Goal: Task Accomplishment & Management: Manage account settings

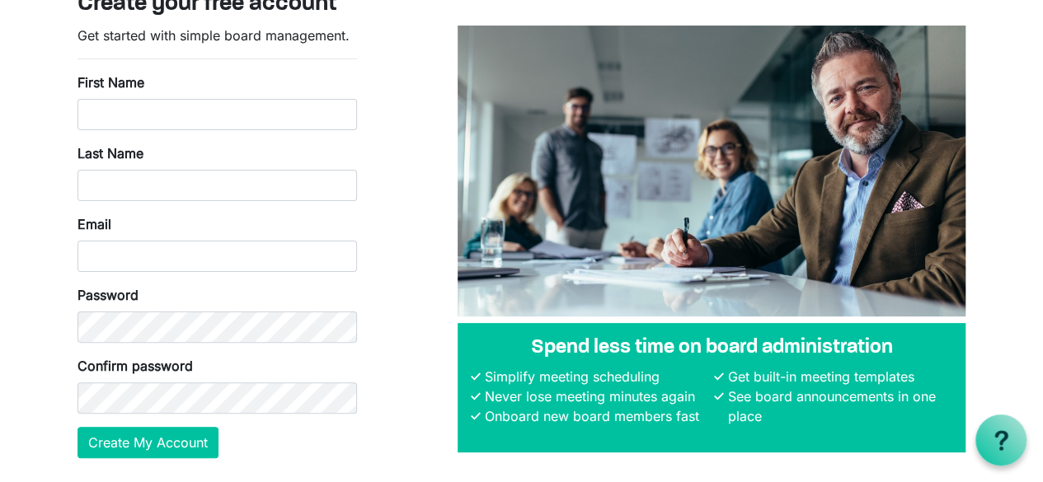
scroll to position [54, 0]
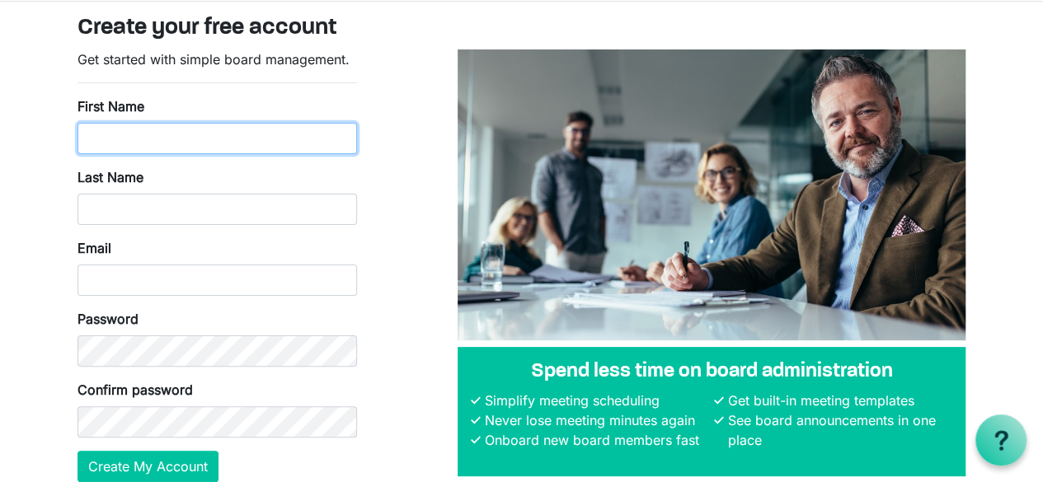
click at [203, 146] on input "First Name" at bounding box center [216, 138] width 279 height 31
type input "LaToya"
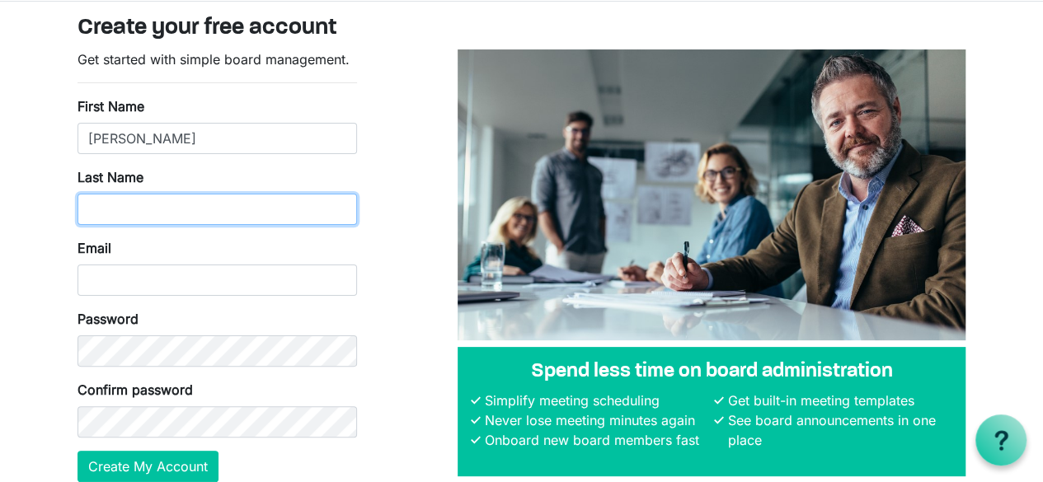
type input "Montague"
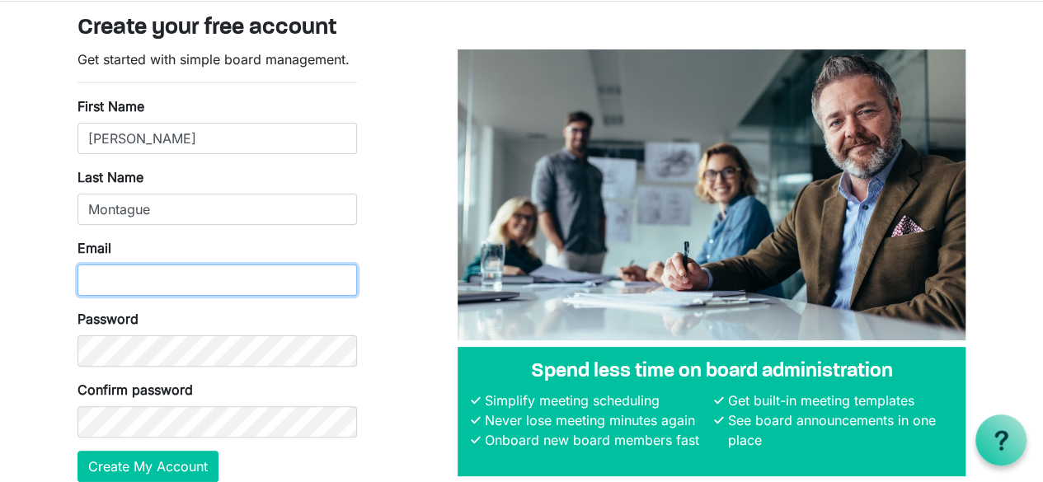
click at [284, 290] on input "Email" at bounding box center [216, 280] width 279 height 31
type input "[EMAIL_ADDRESS][DOMAIN_NAME]"
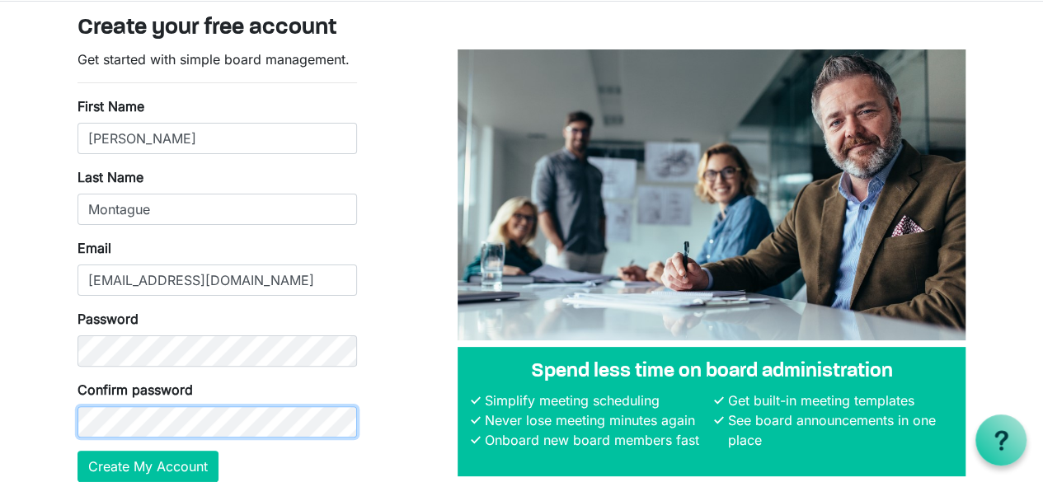
scroll to position [127, 0]
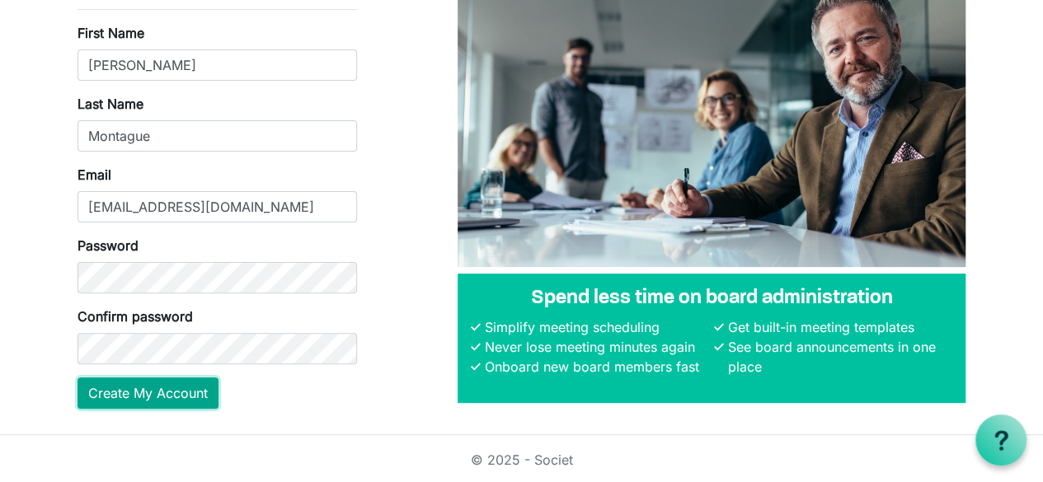
click at [151, 405] on button "Create My Account" at bounding box center [147, 393] width 141 height 31
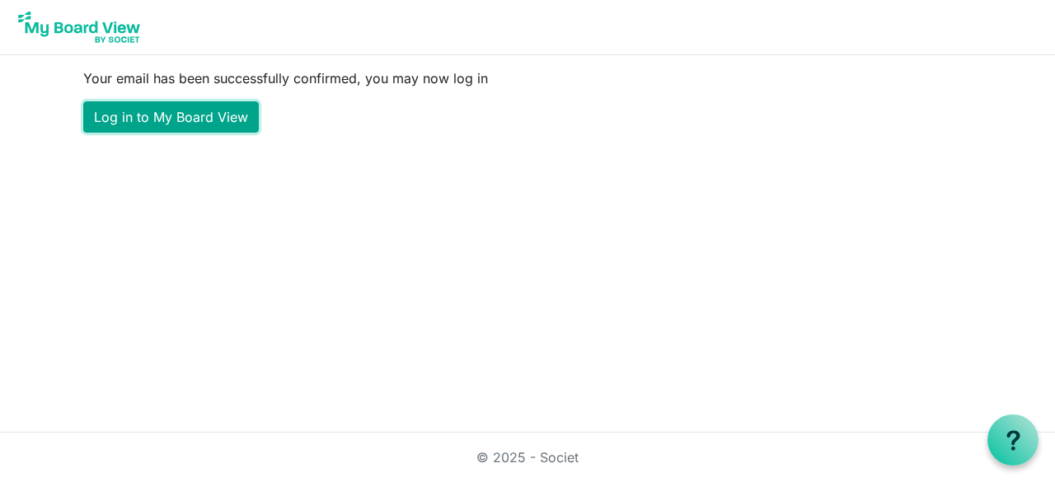
click at [160, 120] on link "Log in to My Board View" at bounding box center [171, 116] width 176 height 31
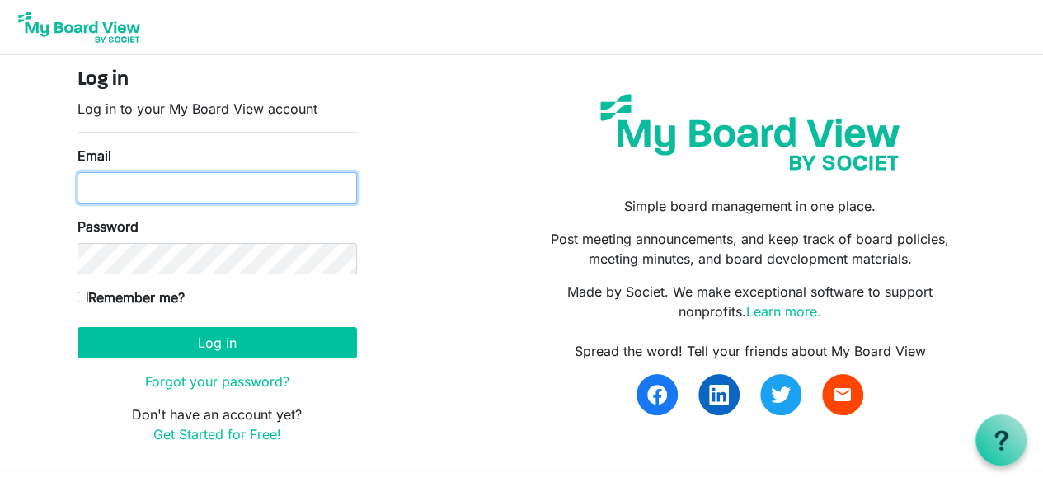
click at [157, 187] on input "Email" at bounding box center [216, 187] width 279 height 31
type input "[EMAIL_ADDRESS][DOMAIN_NAME]"
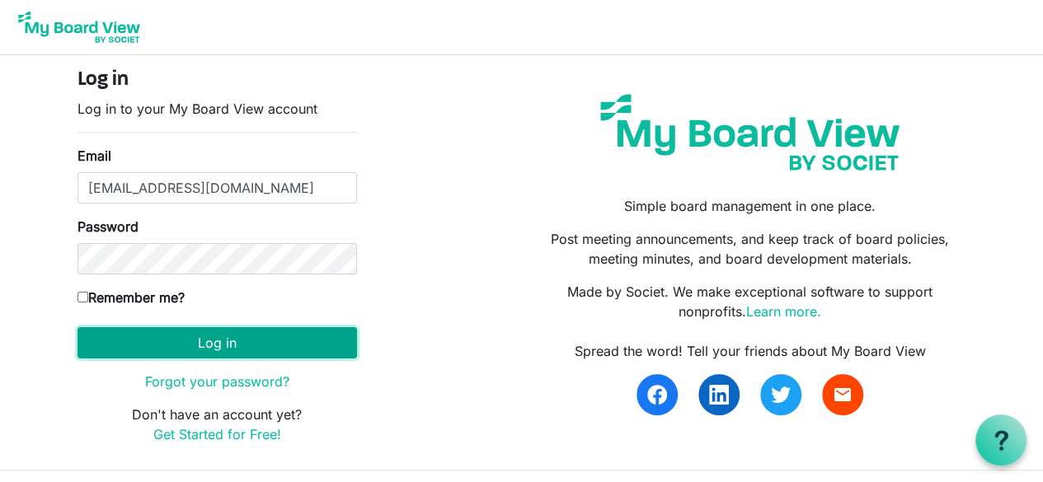
click at [154, 342] on button "Log in" at bounding box center [216, 342] width 279 height 31
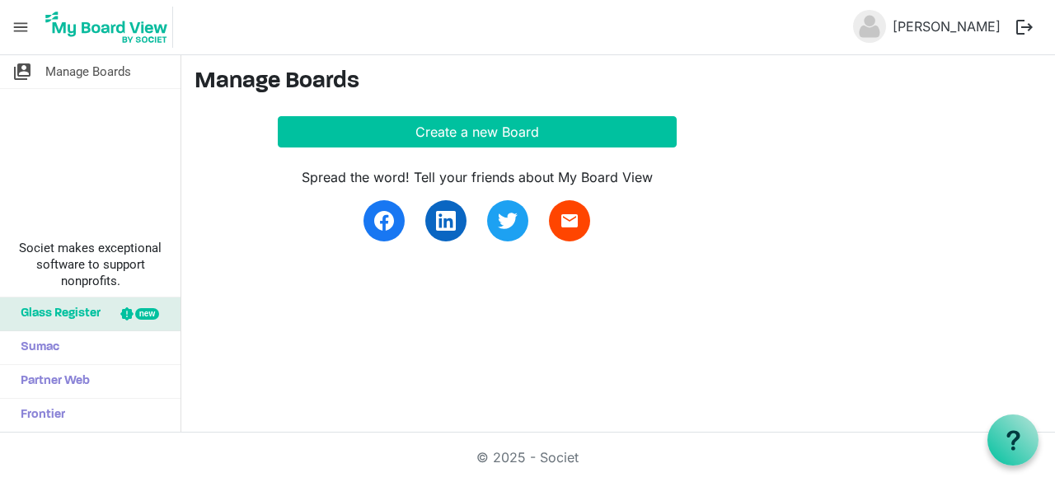
click at [16, 34] on span "menu" at bounding box center [20, 27] width 31 height 31
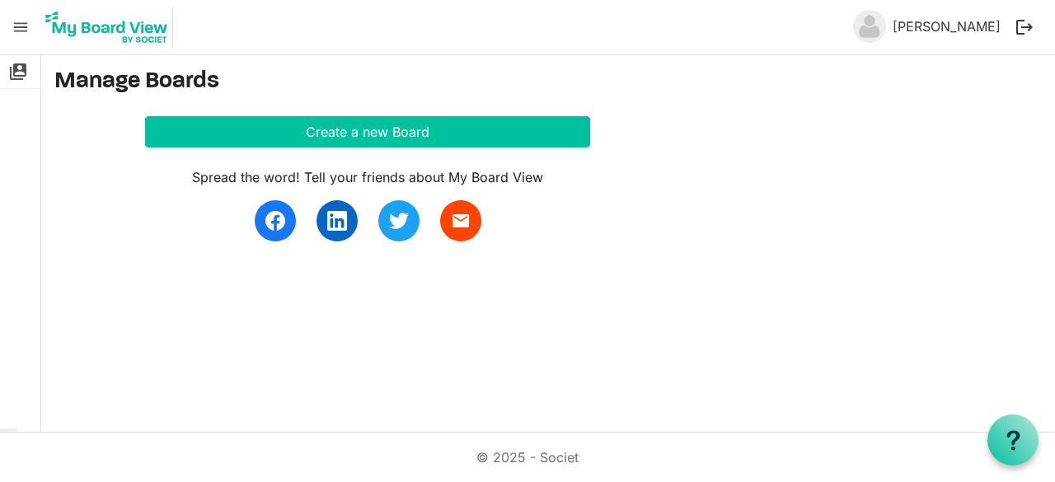
drag, startPoint x: 16, startPoint y: 34, endPoint x: 20, endPoint y: 23, distance: 11.5
click at [20, 23] on span "menu" at bounding box center [20, 27] width 31 height 31
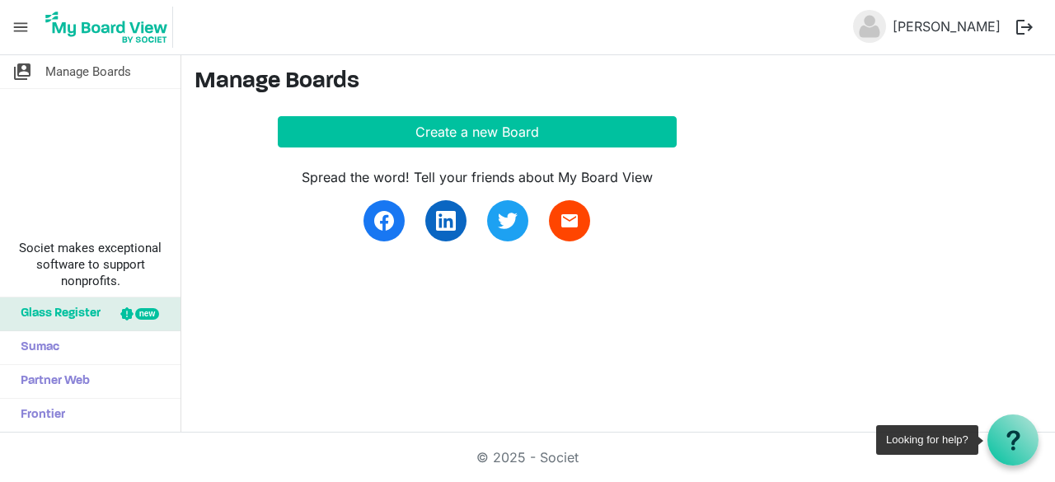
click at [1018, 454] on div at bounding box center [1013, 440] width 51 height 51
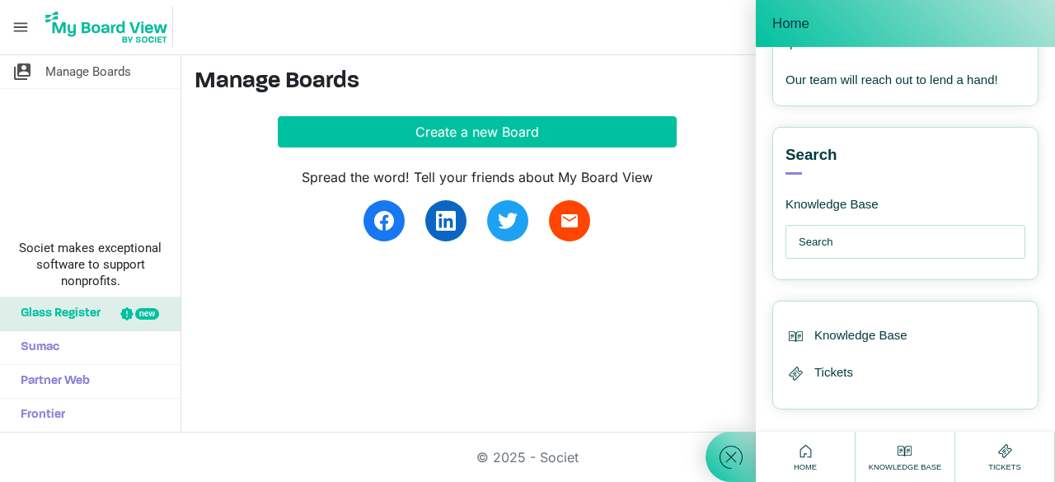
scroll to position [343, 0]
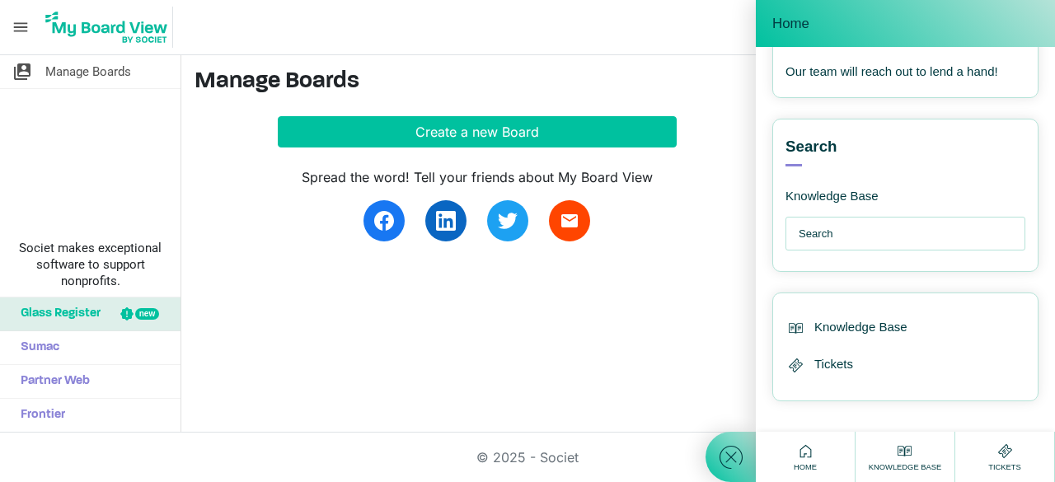
click at [797, 462] on span "Home" at bounding box center [805, 468] width 31 height 12
click at [810, 449] on use at bounding box center [806, 451] width 12 height 12
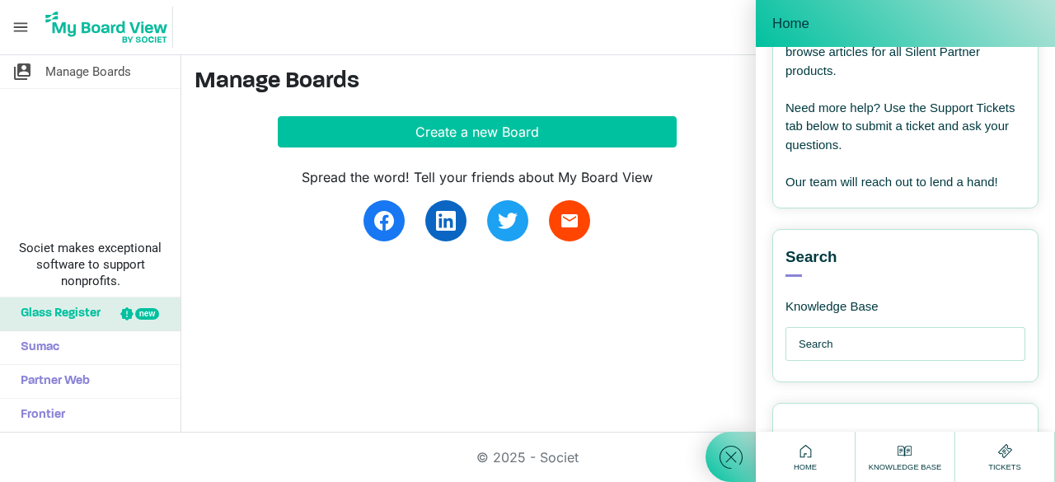
scroll to position [346, 0]
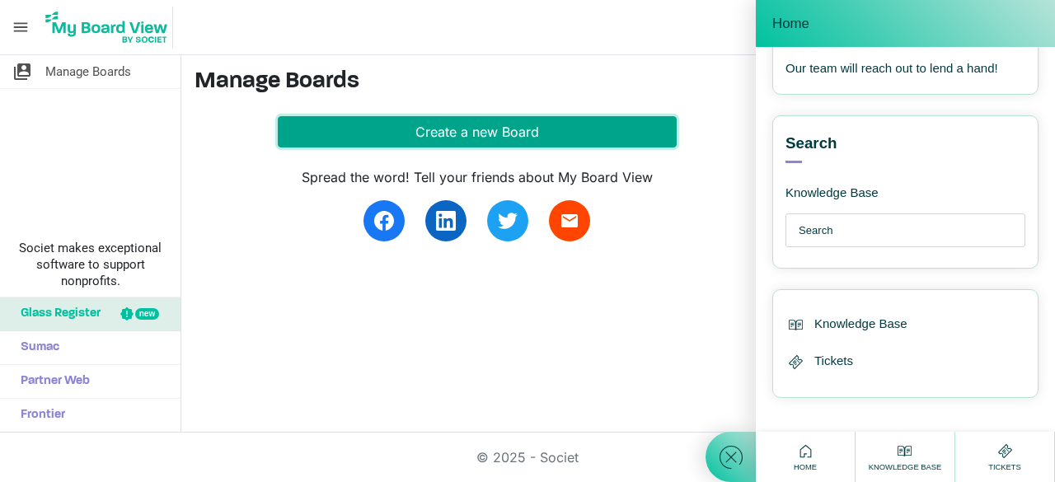
click at [472, 144] on button "Create a new Board" at bounding box center [477, 131] width 399 height 31
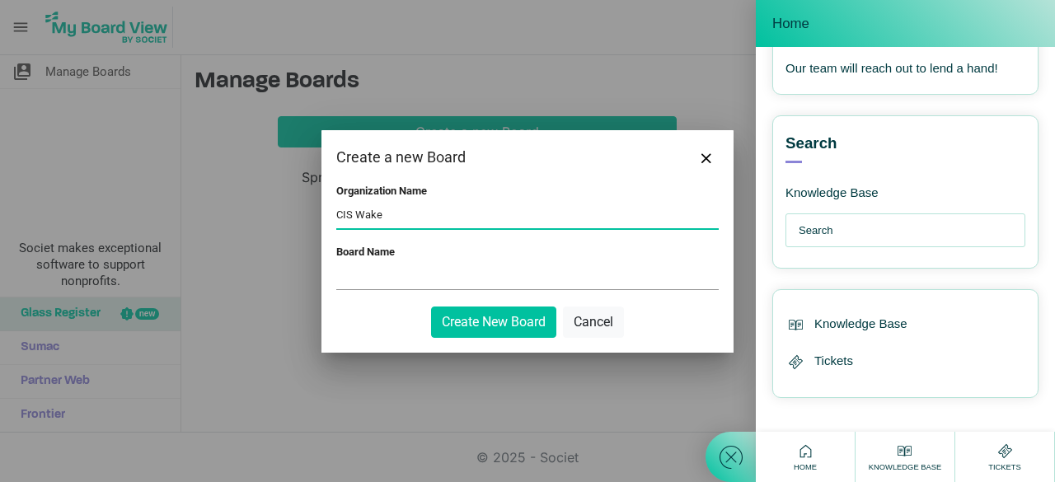
type input "CIS Wake"
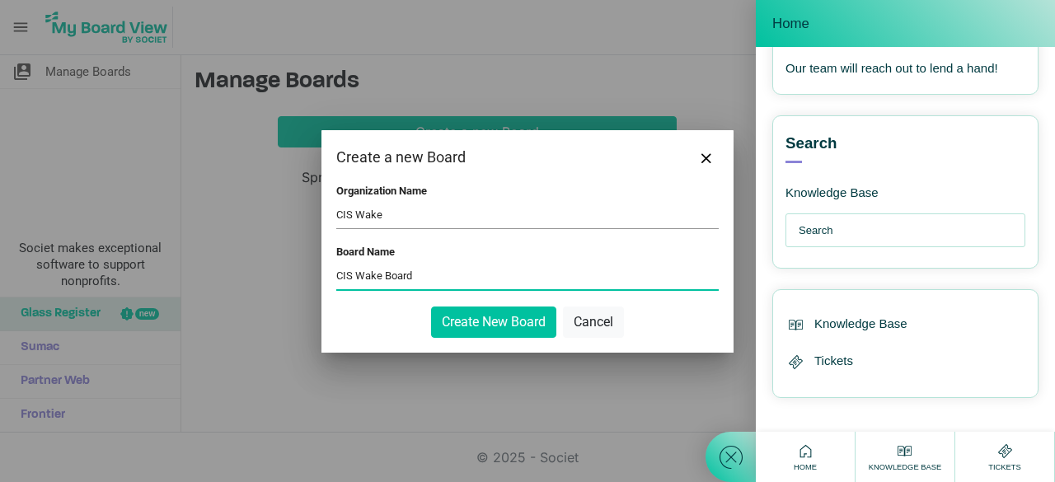
type input "CIS Wake Board"
click at [431, 307] on button "Create New Board" at bounding box center [493, 322] width 125 height 31
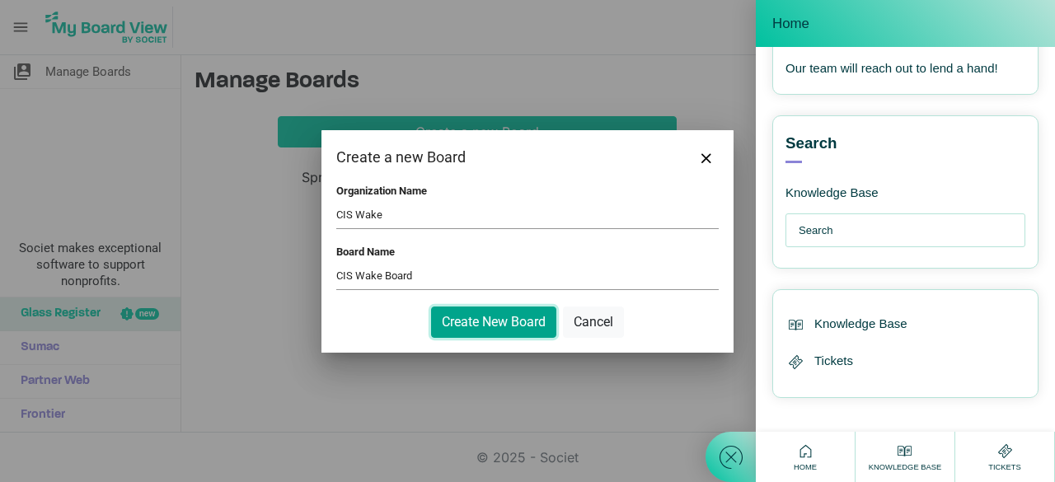
click at [494, 327] on button "Create New Board" at bounding box center [493, 322] width 125 height 31
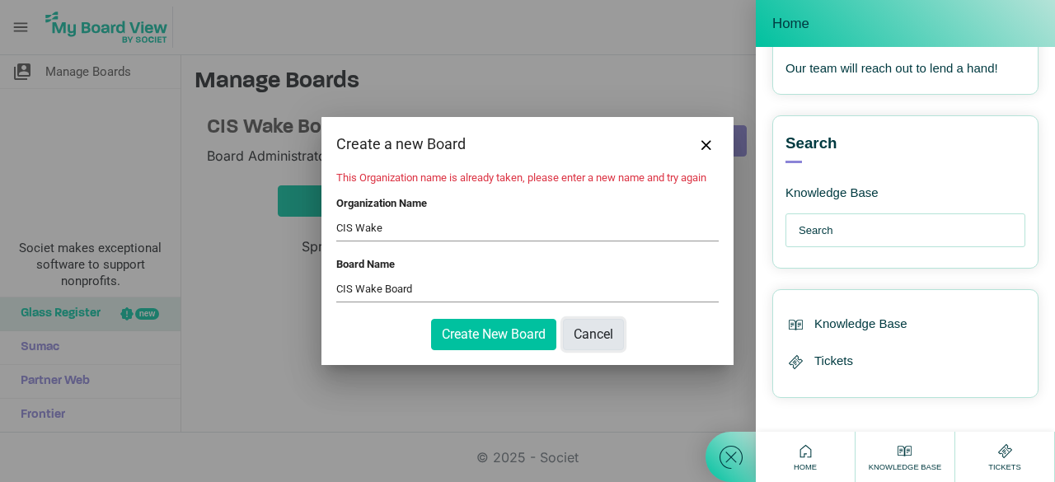
click at [606, 324] on button "Cancel" at bounding box center [593, 334] width 61 height 31
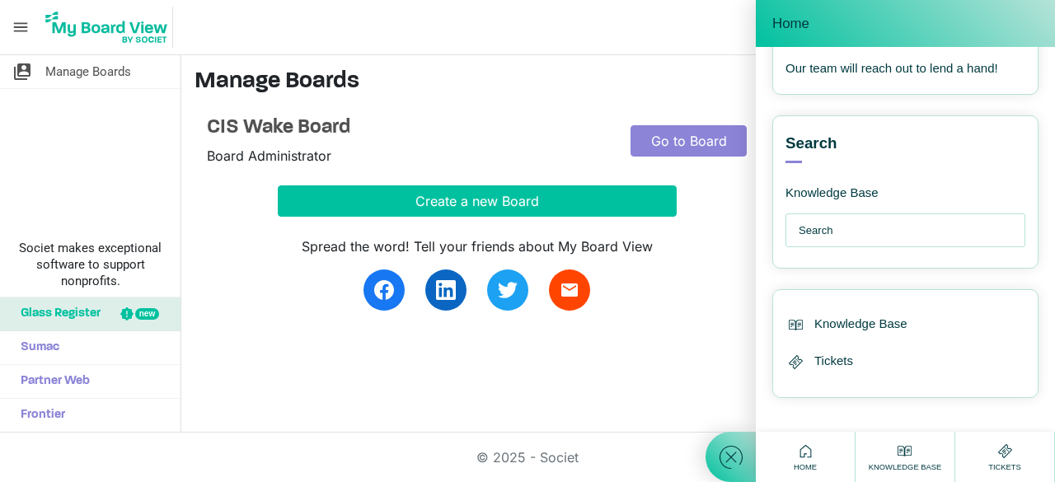
click at [709, 152] on div at bounding box center [731, 241] width 50 height 482
click at [709, 146] on div at bounding box center [731, 241] width 50 height 482
click at [704, 137] on link "Go to Board" at bounding box center [689, 140] width 116 height 31
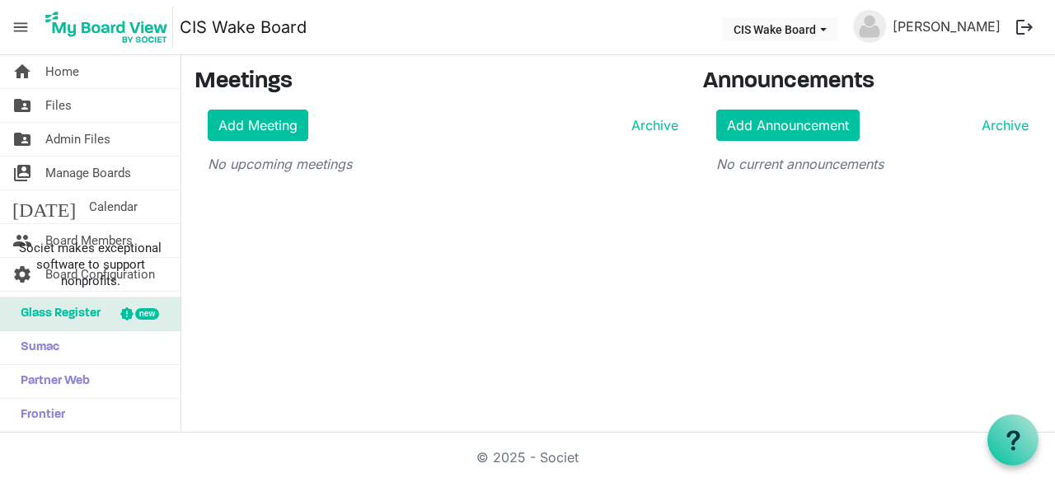
click at [313, 298] on div "home Home folder_shared Files folder_shared Admin Files switch_account Manage B…" at bounding box center [527, 244] width 1055 height 378
click at [129, 232] on span "Board Members" at bounding box center [88, 240] width 87 height 33
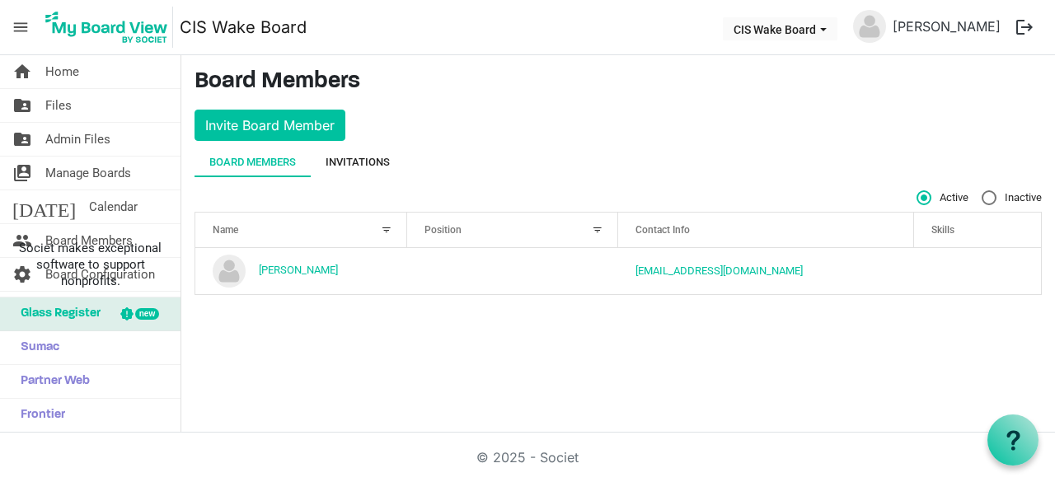
click at [348, 161] on div "Invitations" at bounding box center [358, 162] width 64 height 16
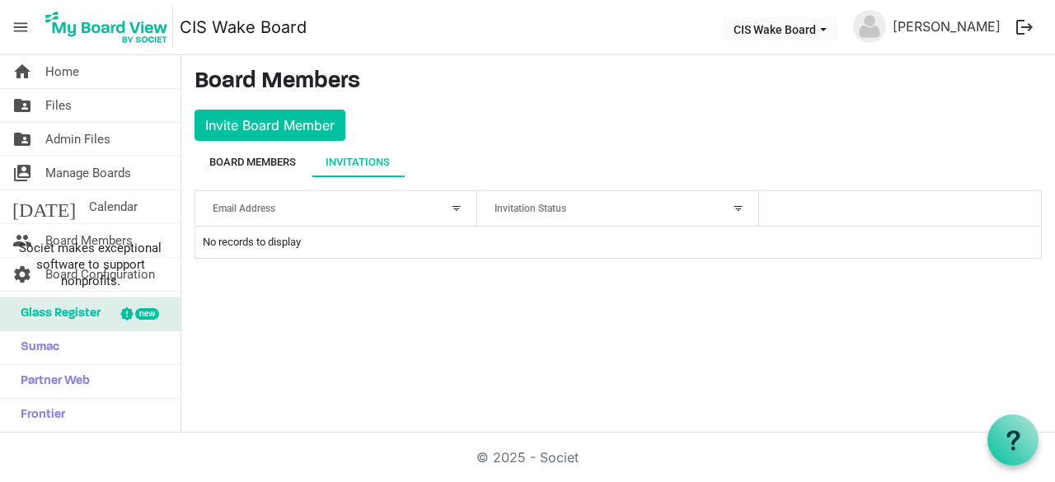
click at [267, 157] on div "Board Members" at bounding box center [252, 162] width 87 height 16
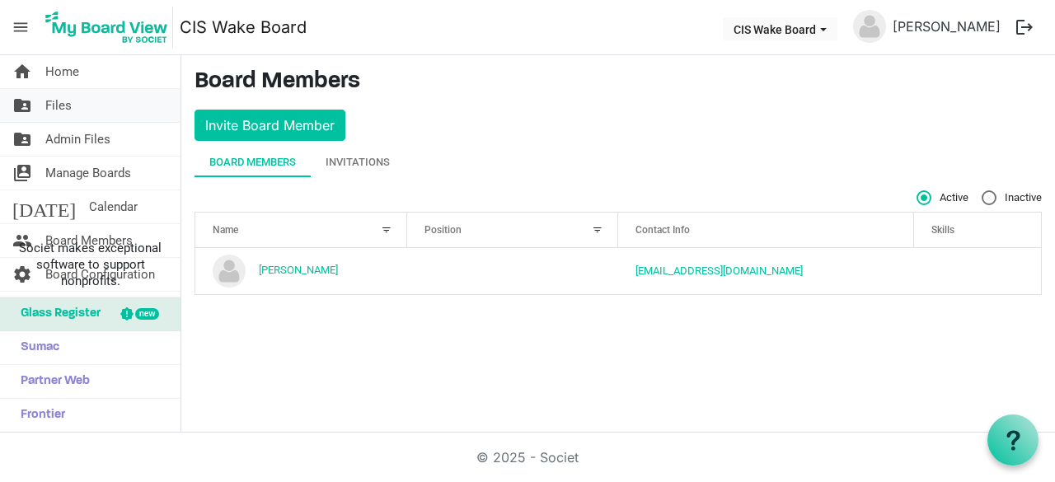
click at [49, 101] on span "Files" at bounding box center [58, 105] width 26 height 33
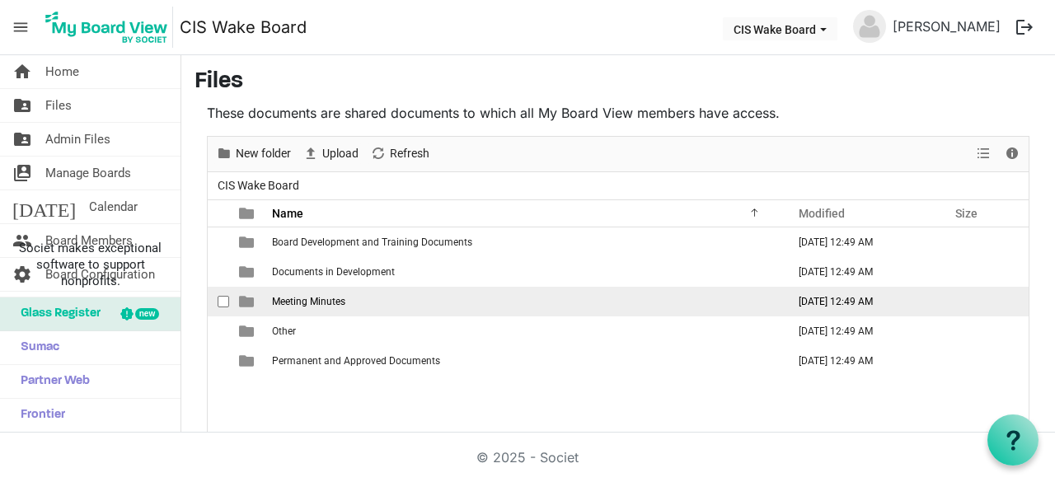
click at [326, 302] on span "Meeting Minutes" at bounding box center [308, 302] width 73 height 12
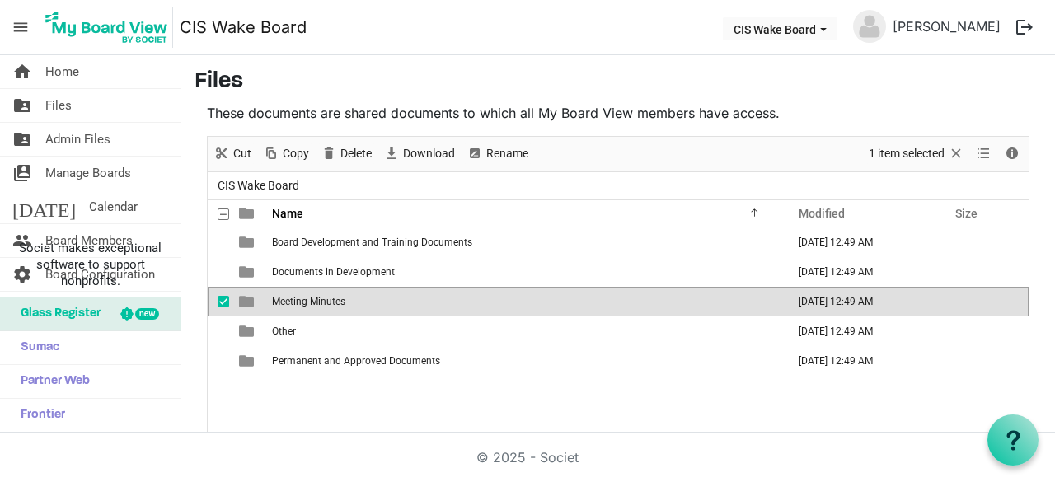
click at [326, 302] on span "Meeting Minutes" at bounding box center [308, 302] width 73 height 12
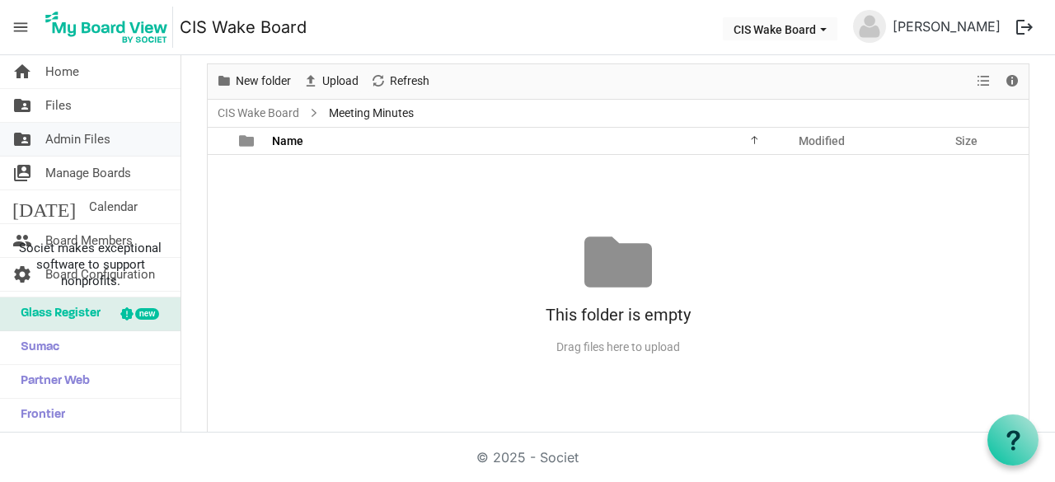
click at [59, 147] on span "Admin Files" at bounding box center [77, 139] width 65 height 33
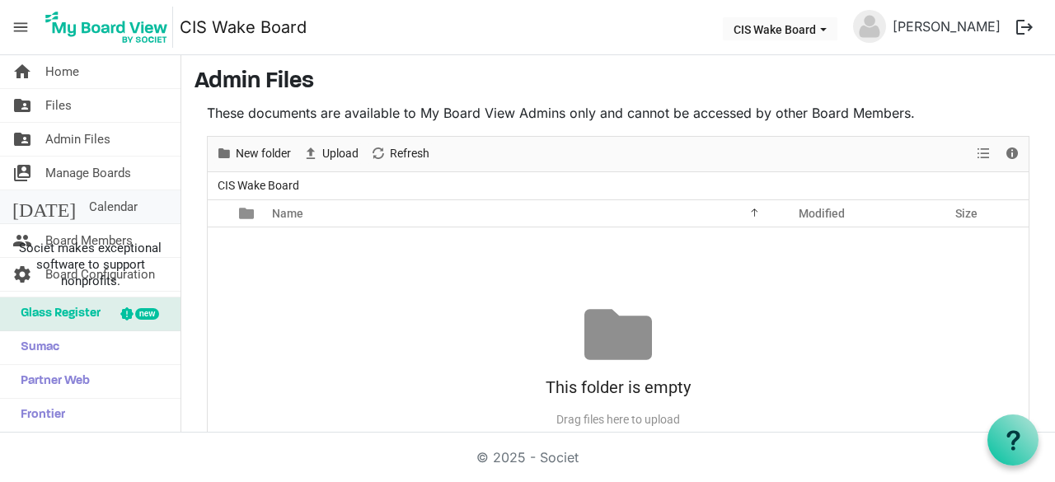
click at [89, 204] on span "Calendar" at bounding box center [113, 206] width 49 height 33
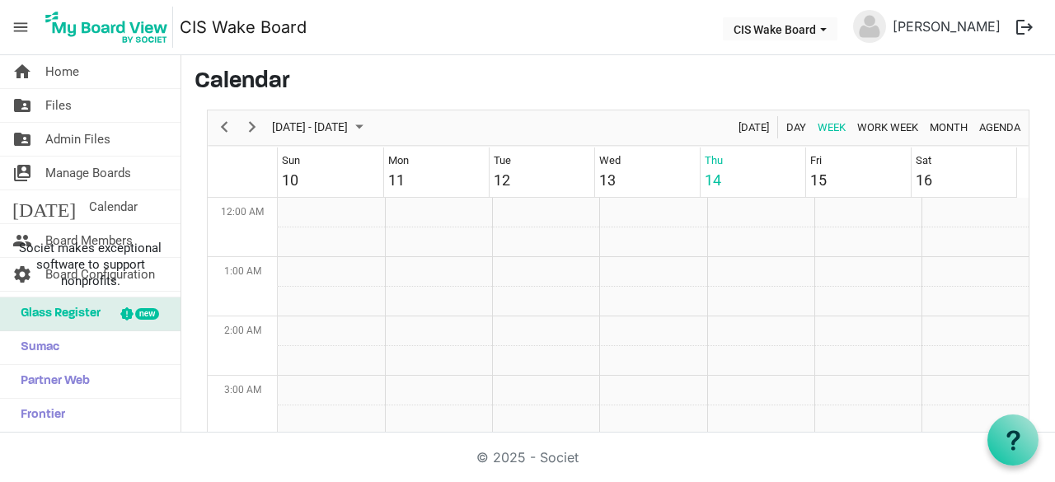
scroll to position [534, 0]
click at [86, 240] on li "Societ makes exceptional software to support nonprofits." at bounding box center [90, 264] width 181 height 65
click at [89, 142] on span "Admin Files" at bounding box center [77, 139] width 65 height 33
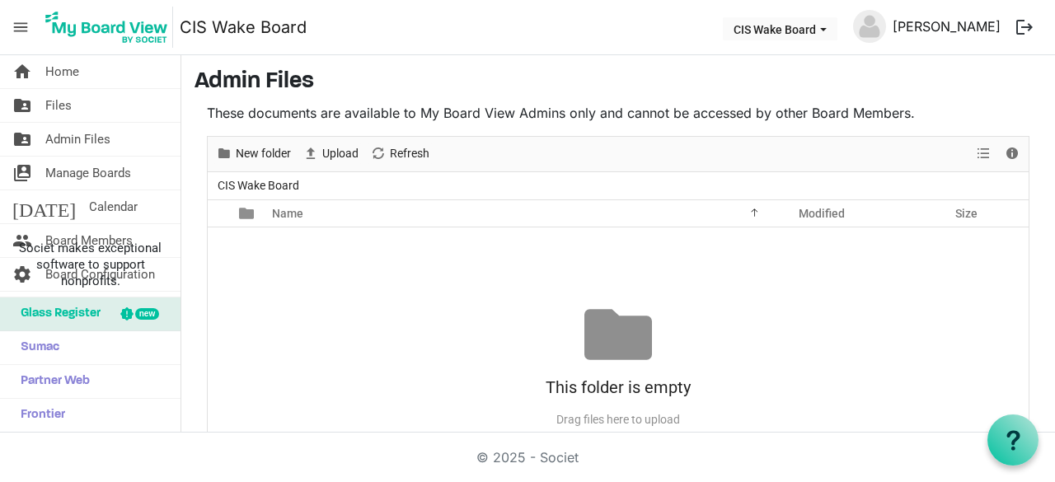
click at [932, 29] on link "[PERSON_NAME]" at bounding box center [946, 26] width 121 height 33
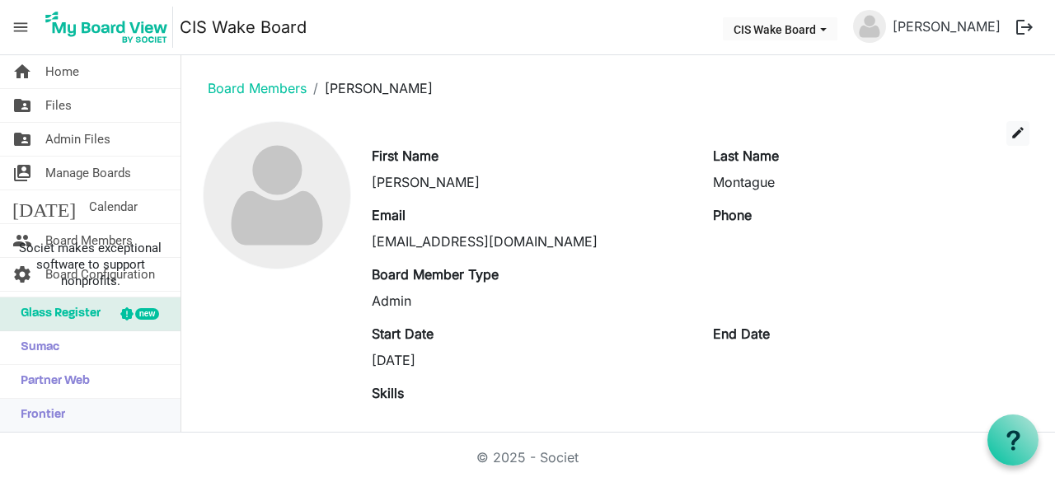
click at [46, 421] on span "Frontier" at bounding box center [38, 415] width 53 height 33
click at [40, 345] on span "Sumac" at bounding box center [35, 347] width 47 height 33
click at [96, 31] on img at bounding box center [106, 27] width 133 height 41
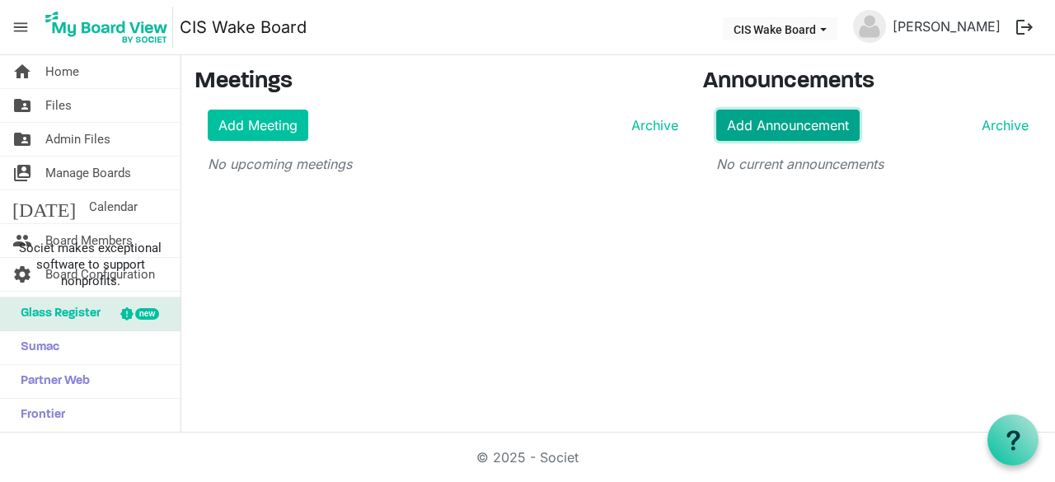
click at [788, 130] on link "Add Announcement" at bounding box center [787, 125] width 143 height 31
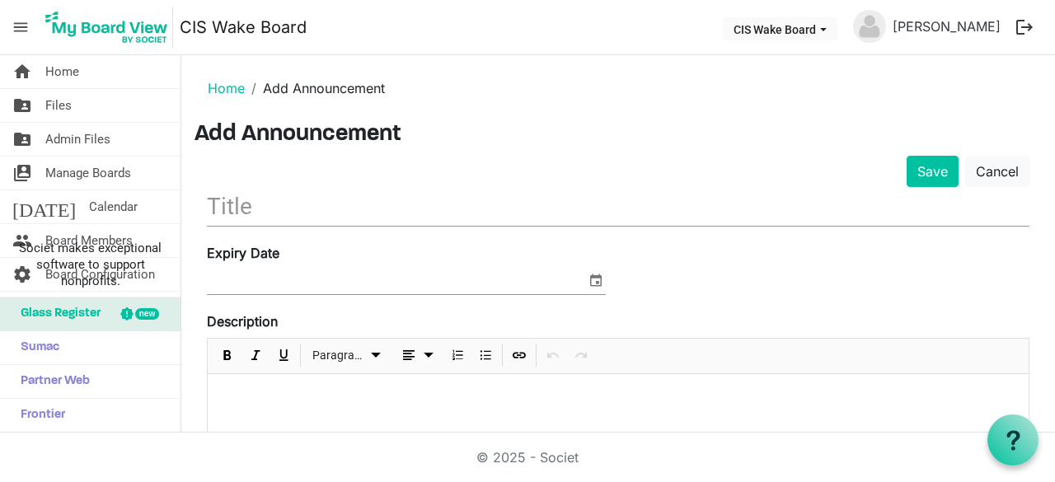
click at [20, 32] on span "menu" at bounding box center [20, 27] width 31 height 31
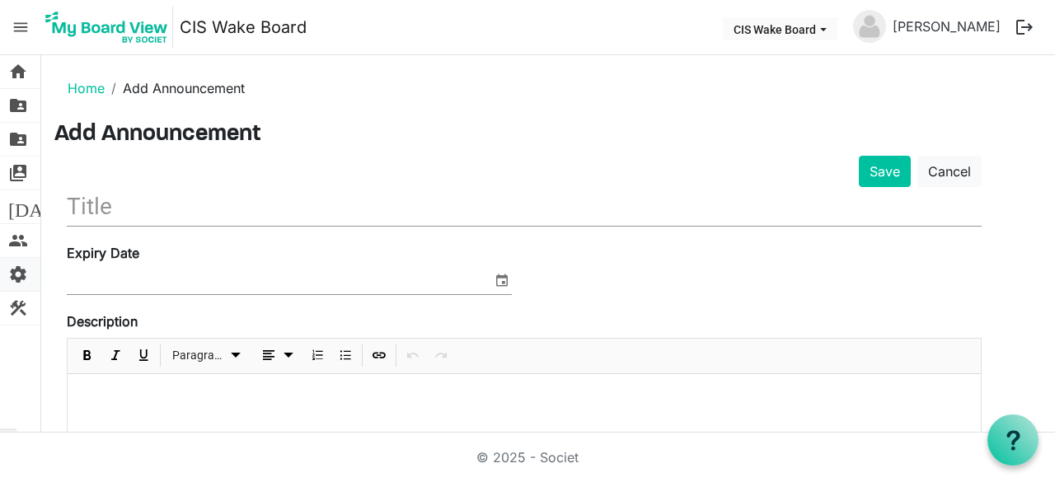
click at [22, 276] on span "settings" at bounding box center [18, 274] width 20 height 33
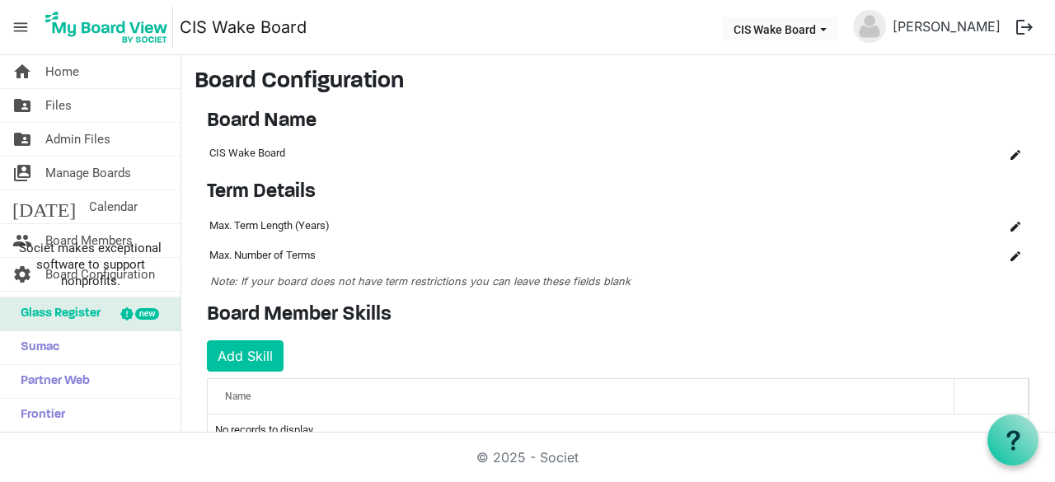
click at [23, 19] on span "menu" at bounding box center [20, 27] width 31 height 31
